Goal: Task Accomplishment & Management: Use online tool/utility

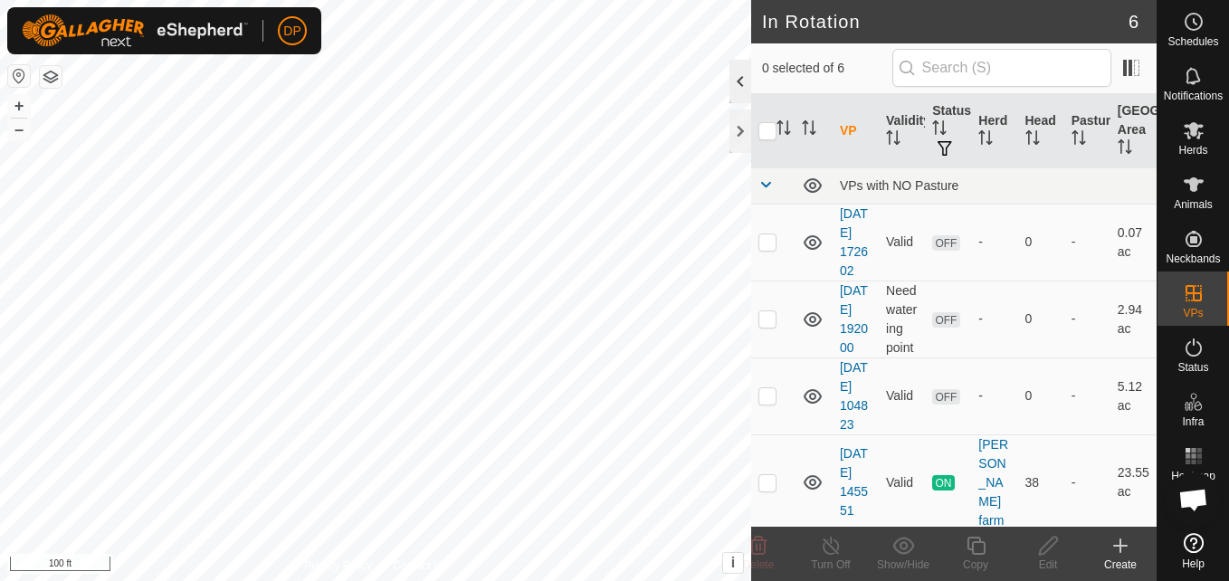
click at [737, 77] on div at bounding box center [740, 81] width 22 height 43
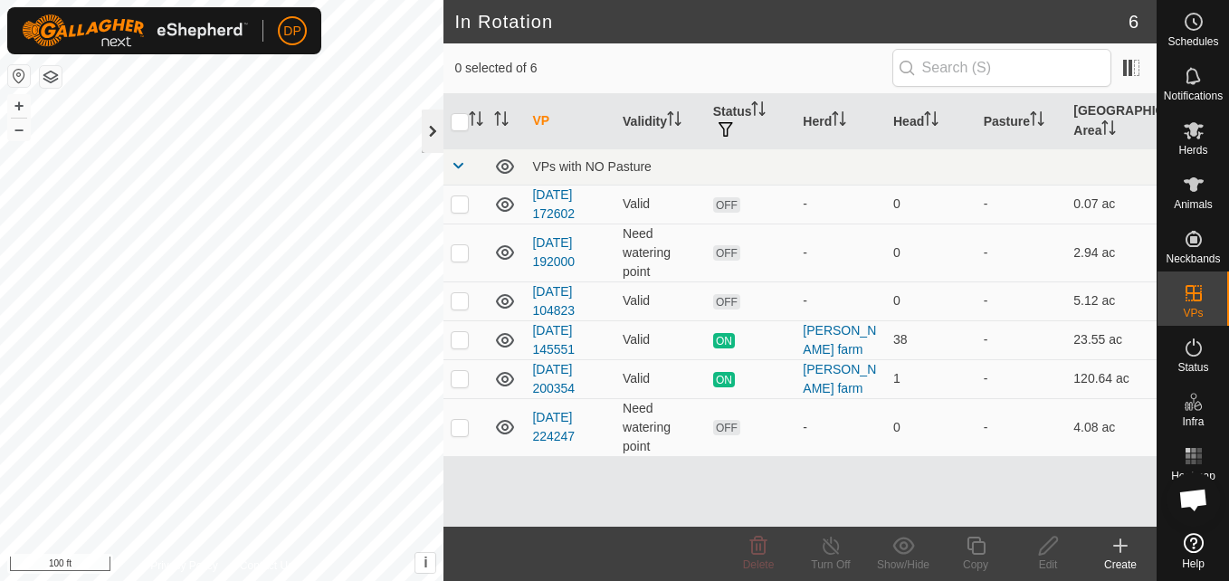
click at [435, 131] on div at bounding box center [433, 131] width 22 height 43
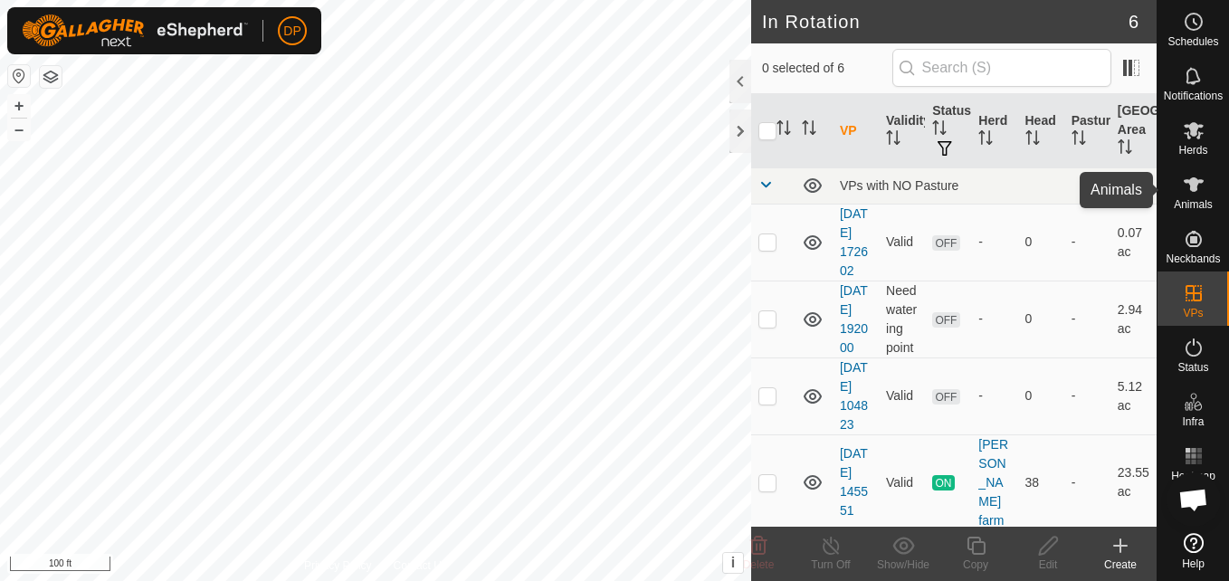
click at [1192, 181] on icon at bounding box center [1194, 184] width 20 height 14
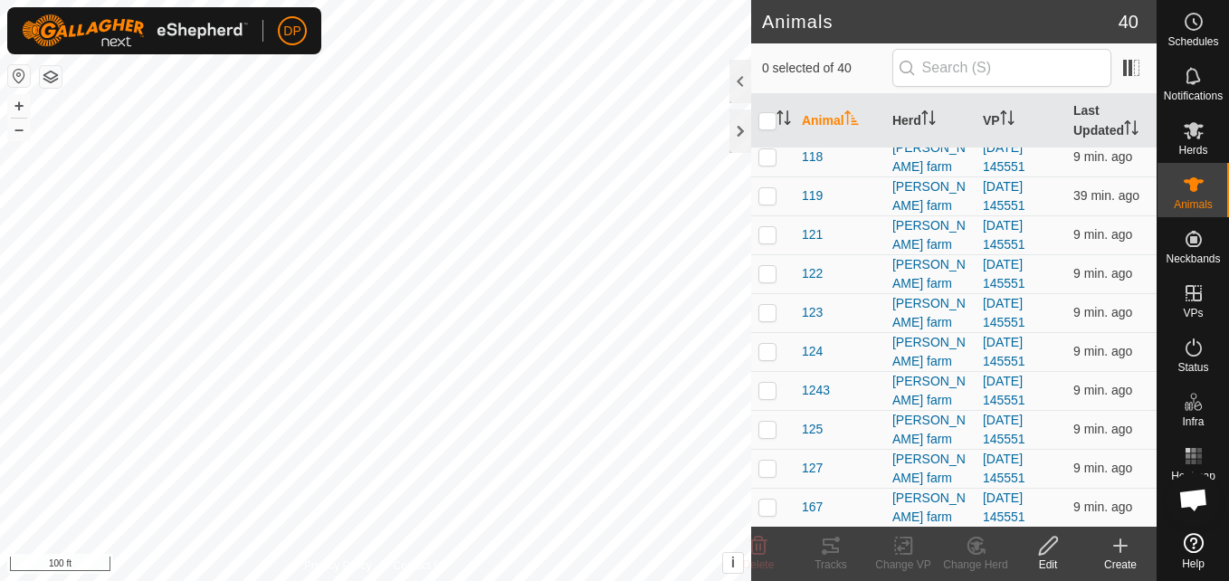
scroll to position [362, 0]
click at [766, 393] on p-checkbox at bounding box center [767, 388] width 18 height 14
checkbox input "true"
click at [826, 548] on icon at bounding box center [831, 546] width 22 height 22
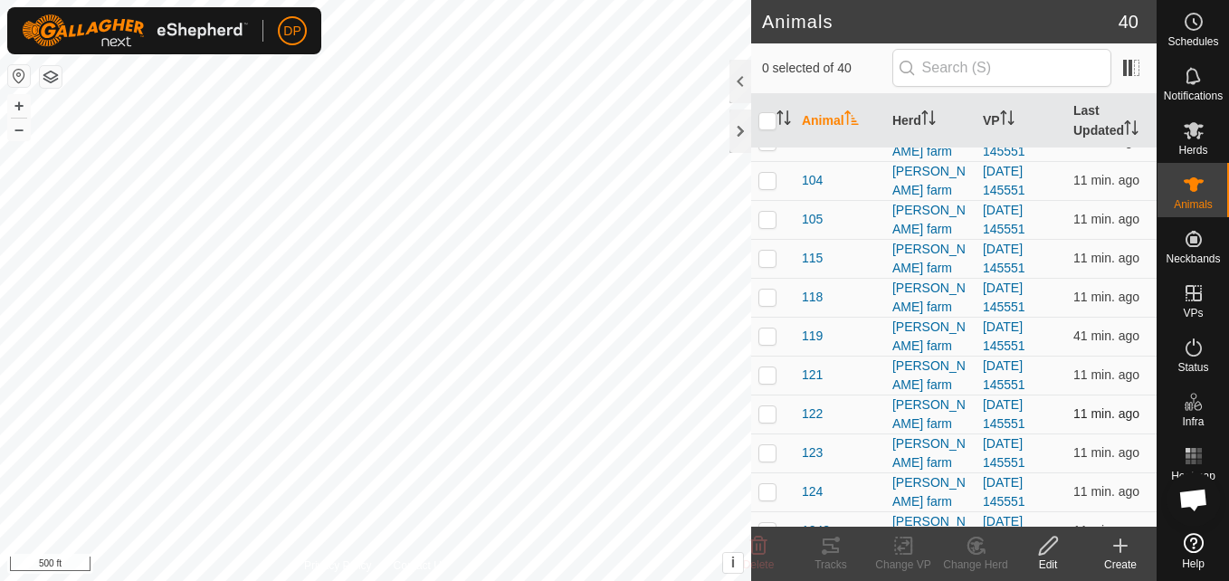
scroll to position [271, 0]
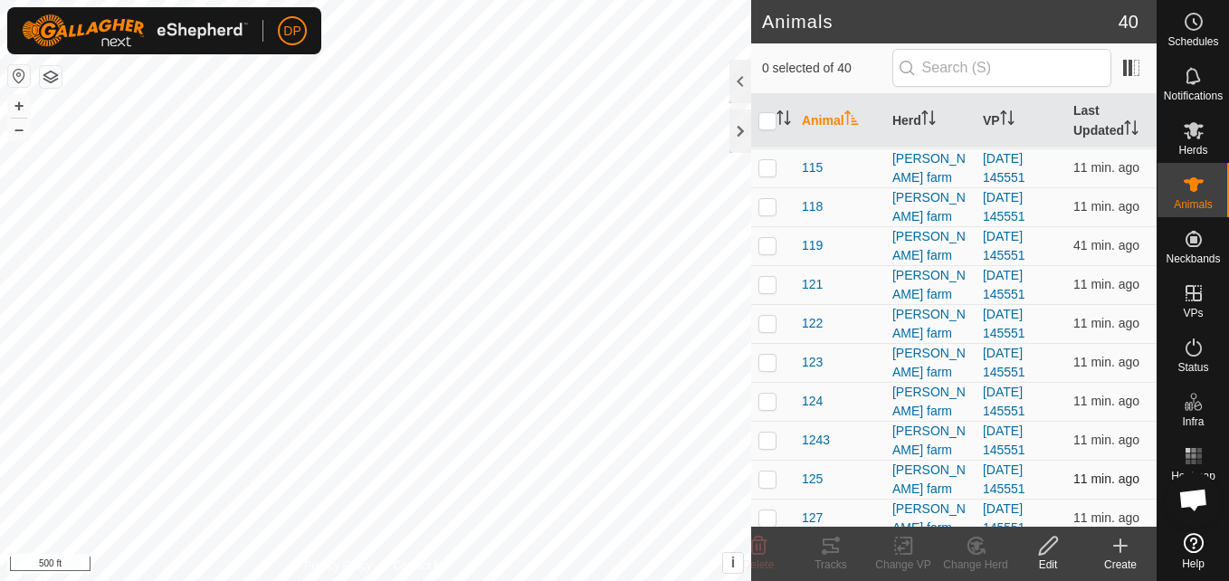
click at [770, 475] on p-checkbox at bounding box center [767, 478] width 18 height 14
checkbox input "true"
click at [834, 549] on icon at bounding box center [831, 545] width 16 height 14
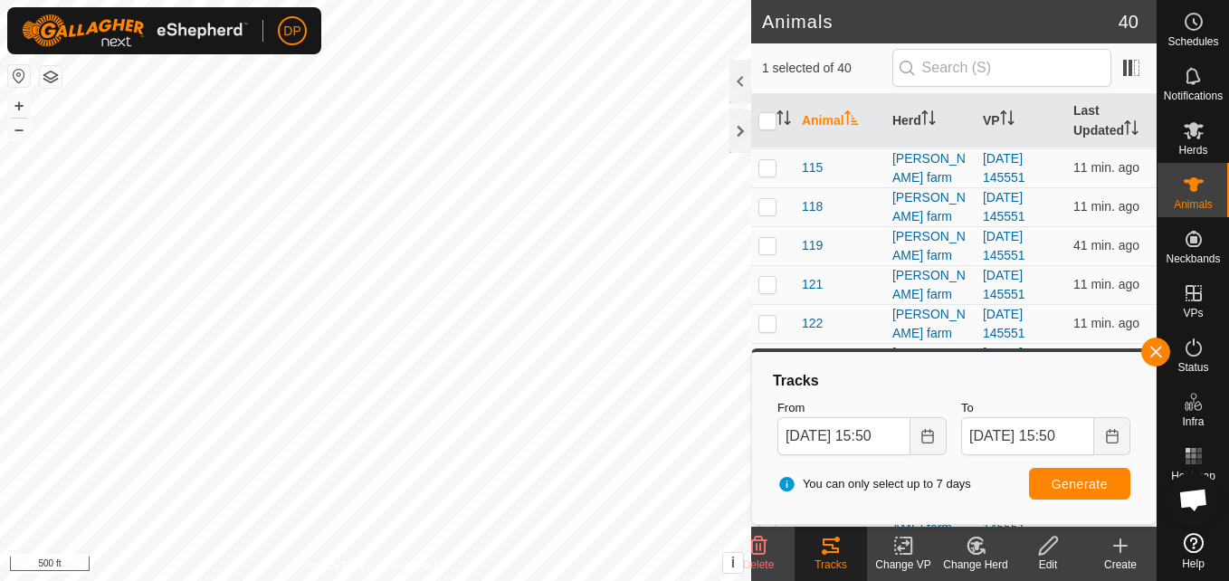
scroll to position [0, 0]
click at [1154, 348] on button "button" at bounding box center [1155, 352] width 29 height 29
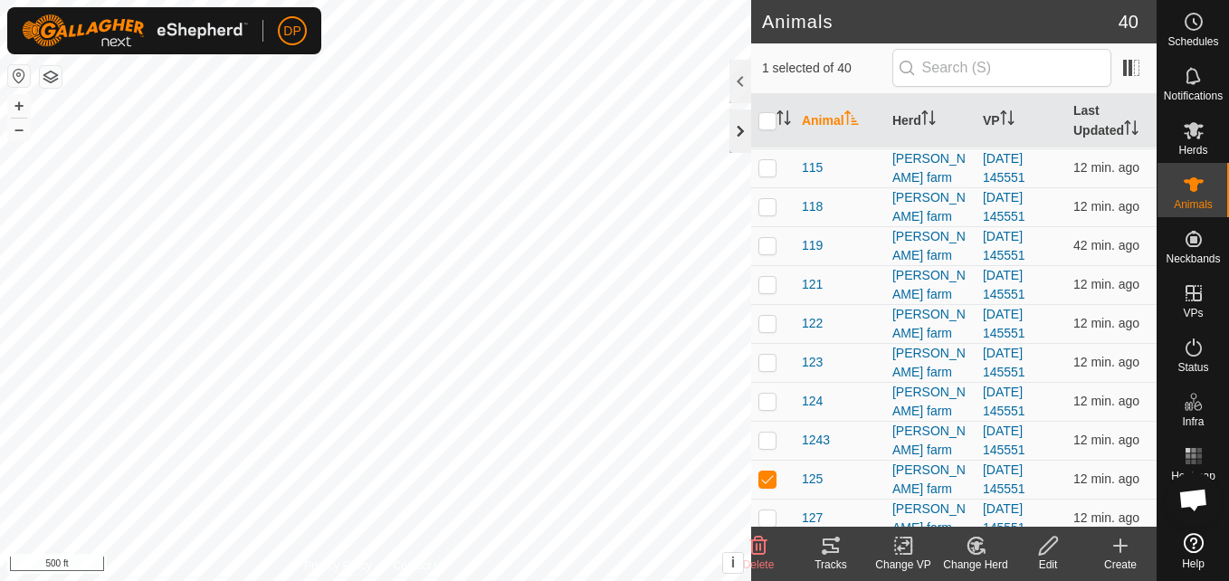
click at [748, 130] on div at bounding box center [740, 131] width 22 height 43
